Goal: Ask a question: Seek information or help from site administrators or community

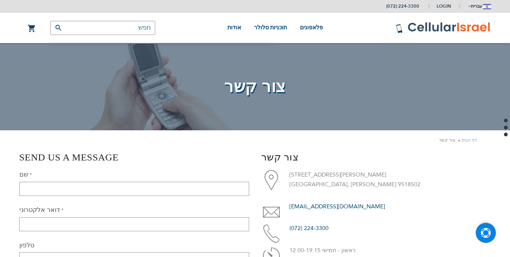
click at [485, 229] on img "Open Chat" at bounding box center [486, 233] width 10 height 10
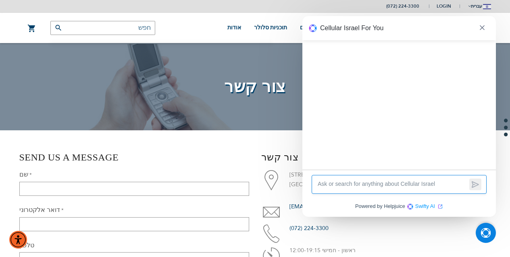
click at [399, 181] on textarea at bounding box center [392, 184] width 150 height 9
type textarea "שלום, רוצה לשכור סטיק בטבריה"
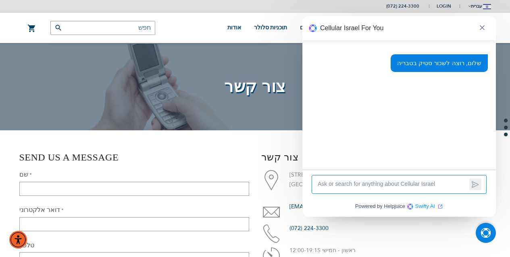
drag, startPoint x: 378, startPoint y: 114, endPoint x: 370, endPoint y: 89, distance: 26.1
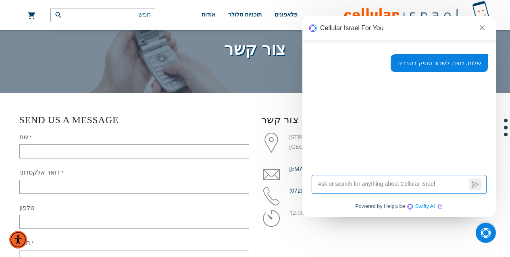
drag, startPoint x: 197, startPoint y: 135, endPoint x: 195, endPoint y: 146, distance: 11.1
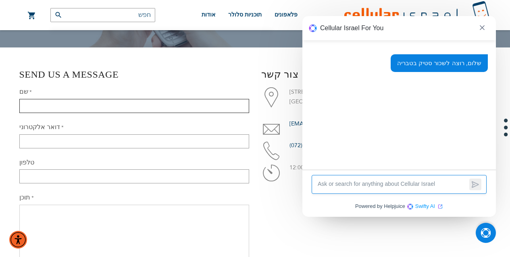
click at [127, 108] on input "שם" at bounding box center [134, 106] width 230 height 14
type input "משה אפללו"
type input "ma32562241@gmail.com"
type input "0533179711"
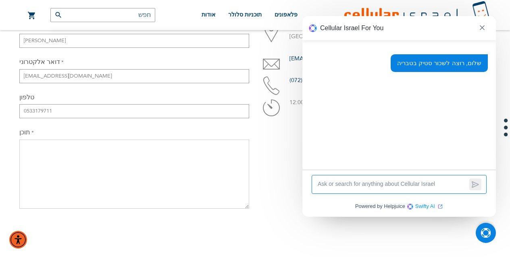
drag, startPoint x: 116, startPoint y: 127, endPoint x: 112, endPoint y: 151, distance: 24.4
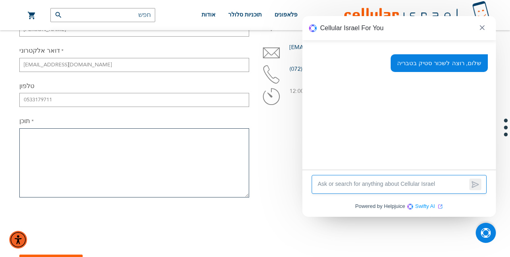
click at [112, 152] on textarea "תוכן" at bounding box center [134, 163] width 230 height 69
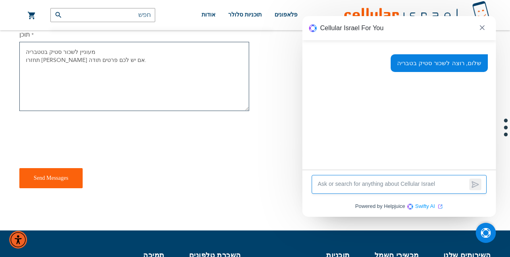
drag, startPoint x: 114, startPoint y: 176, endPoint x: 110, endPoint y: 210, distance: 34.0
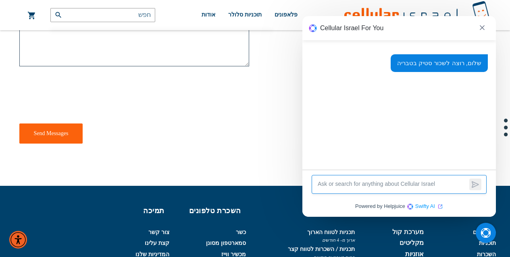
type textarea "מעוניין לשכור סטיק בטטבריה תחזרו אלי אם יש לכם פרטים תודה."
checkbox input "true"
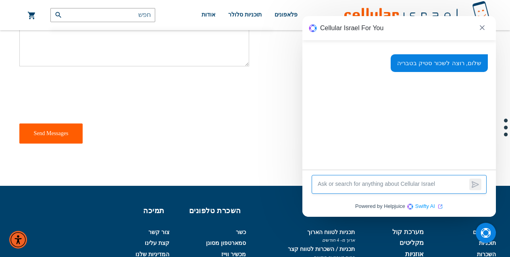
click at [48, 131] on span "Send Messages" at bounding box center [51, 134] width 35 height 6
